Goal: Navigation & Orientation: Understand site structure

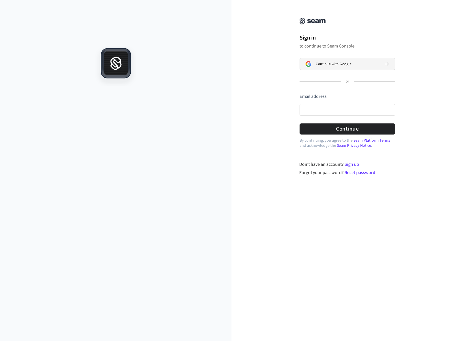
click at [336, 60] on button "Continue with Google" at bounding box center [348, 64] width 96 height 12
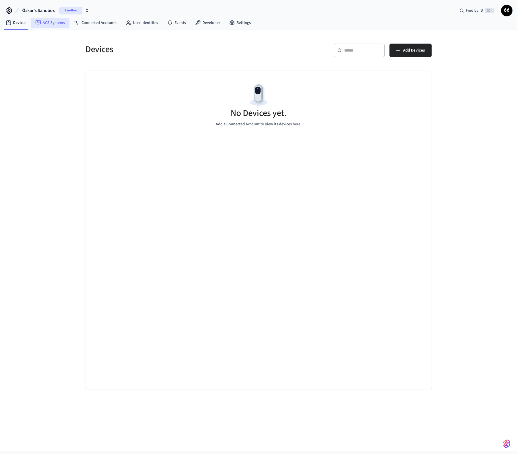
click at [46, 25] on link "ACS Systems" at bounding box center [50, 23] width 39 height 10
click at [85, 25] on link "Connected Accounts" at bounding box center [95, 23] width 52 height 10
click at [145, 24] on link "User Identities" at bounding box center [142, 23] width 42 height 10
click at [178, 26] on link "Events" at bounding box center [177, 23] width 28 height 10
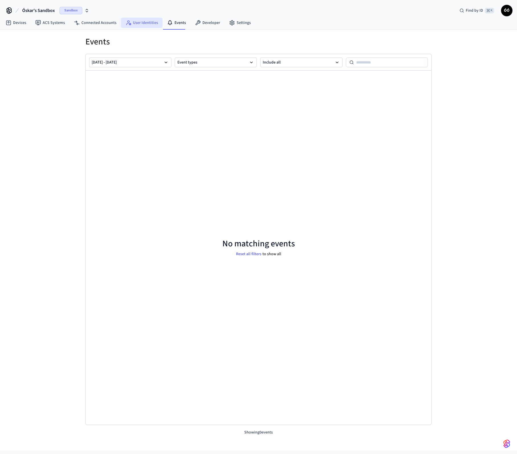
click at [141, 18] on link "User Identities" at bounding box center [142, 23] width 42 height 10
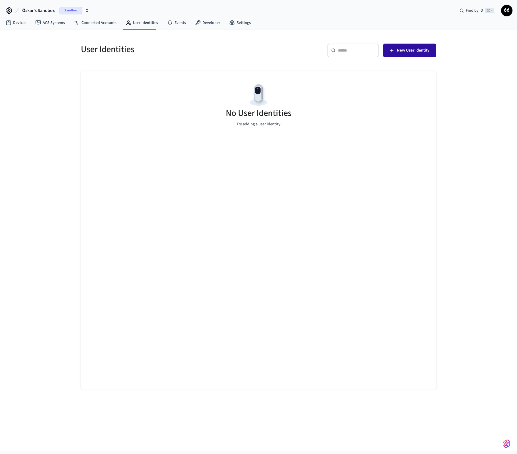
click at [404, 46] on button "New User Identity" at bounding box center [409, 51] width 53 height 14
click at [172, 25] on link "Events" at bounding box center [177, 23] width 28 height 10
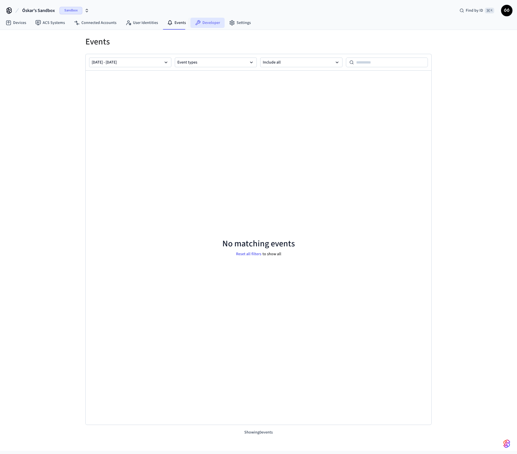
click at [206, 22] on link "Developer" at bounding box center [208, 23] width 34 height 10
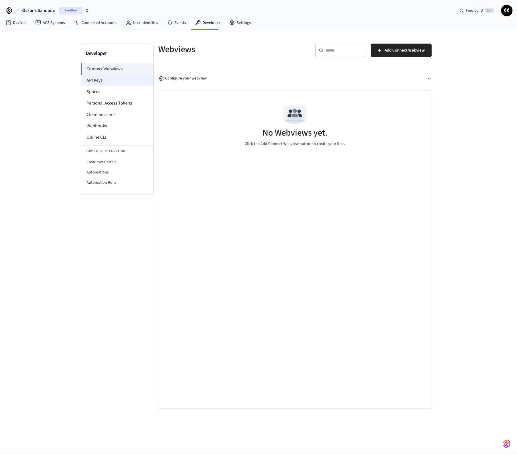
click at [123, 80] on li "API Keys" at bounding box center [117, 80] width 72 height 11
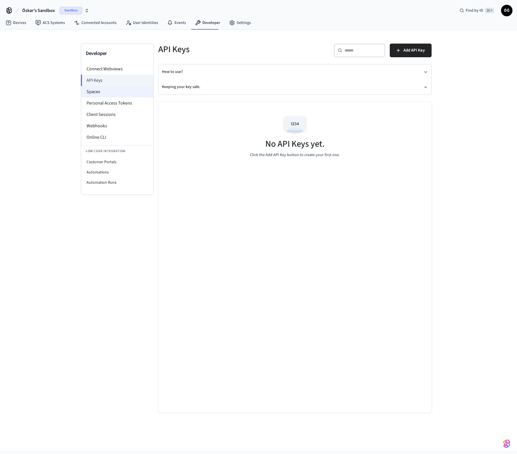
click at [106, 95] on li "Spaces" at bounding box center [117, 91] width 72 height 11
